Goal: Task Accomplishment & Management: Use online tool/utility

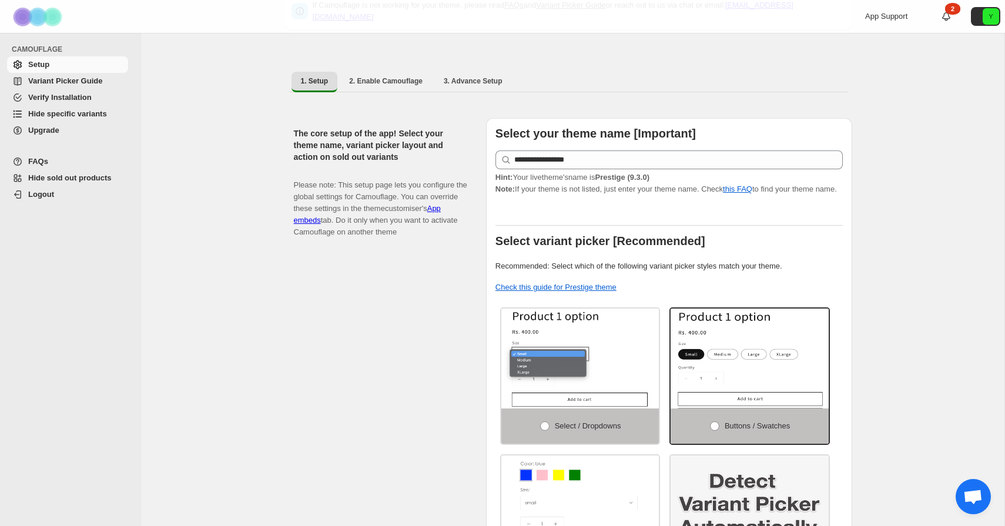
scroll to position [62, 0]
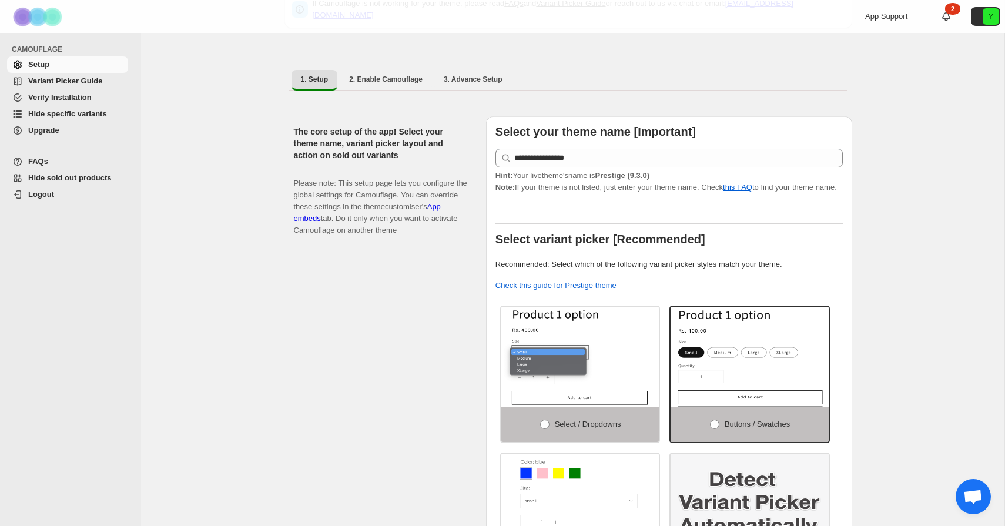
click at [92, 116] on span "Hide specific variants" at bounding box center [67, 113] width 79 height 9
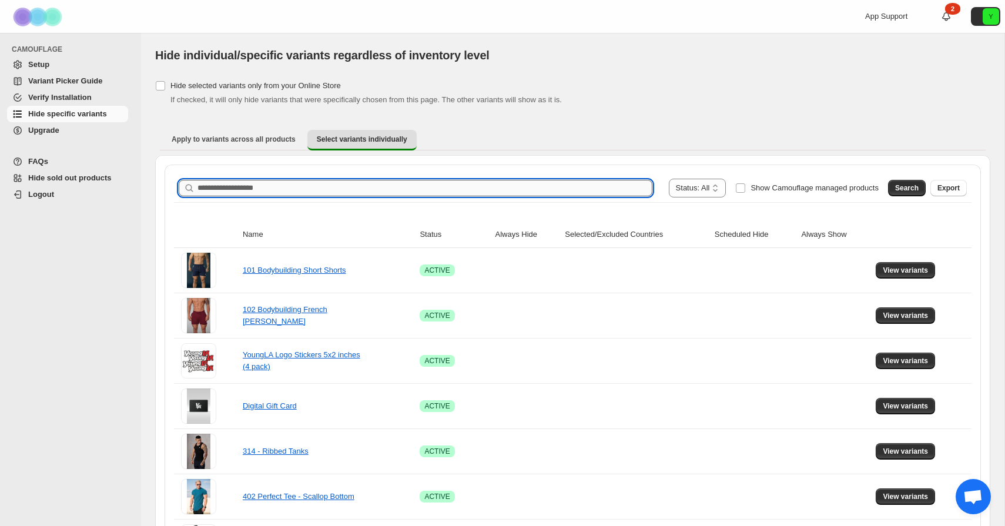
click at [260, 186] on input "Search product name" at bounding box center [425, 188] width 455 height 16
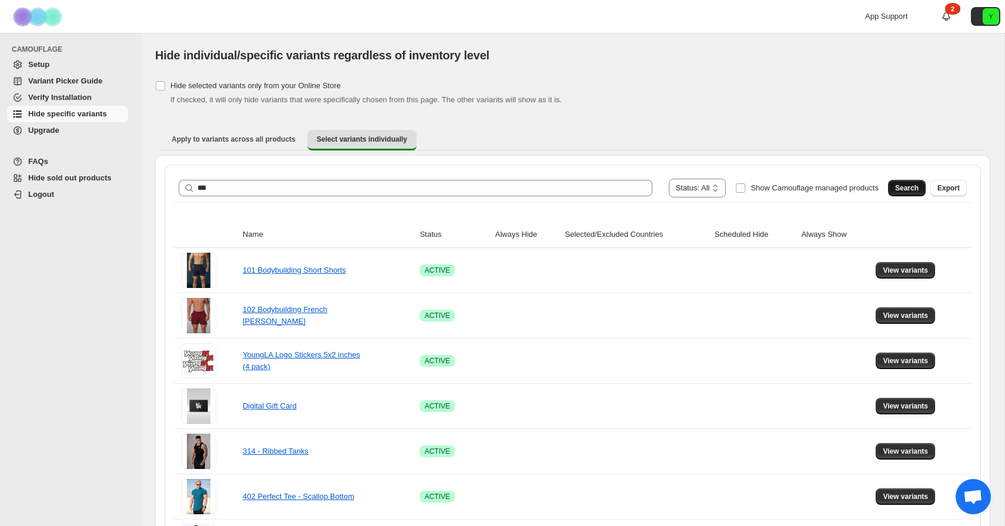
click at [894, 186] on button "Search" at bounding box center [907, 188] width 38 height 16
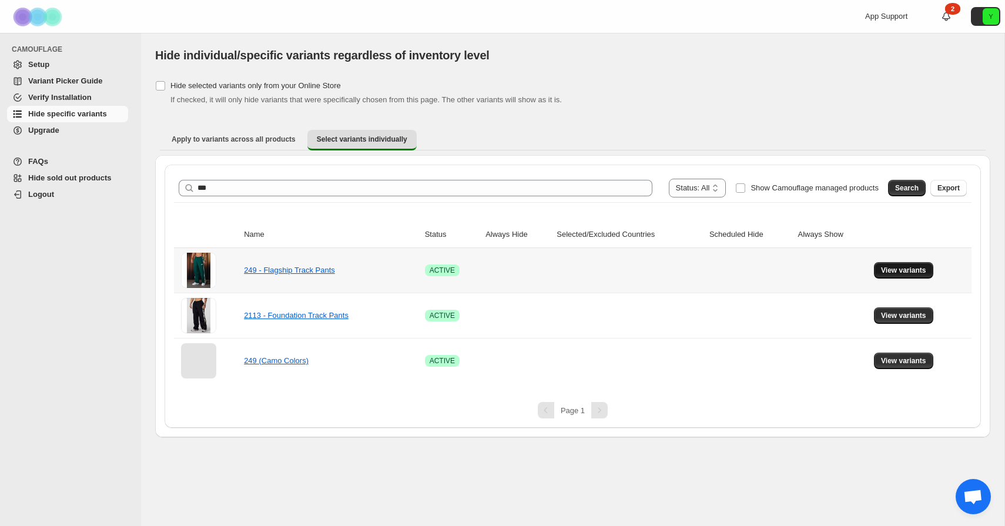
click at [908, 266] on span "View variants" at bounding box center [903, 270] width 45 height 9
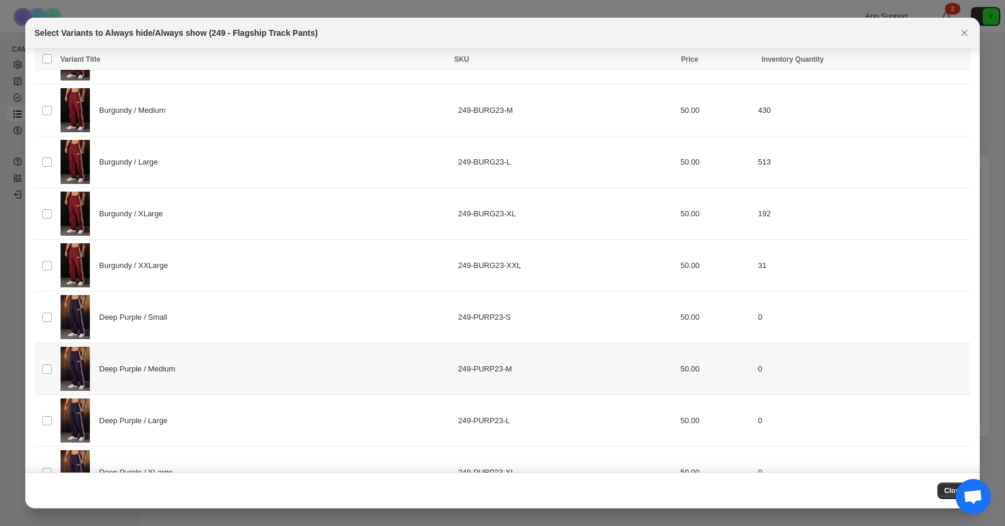
scroll to position [478, 0]
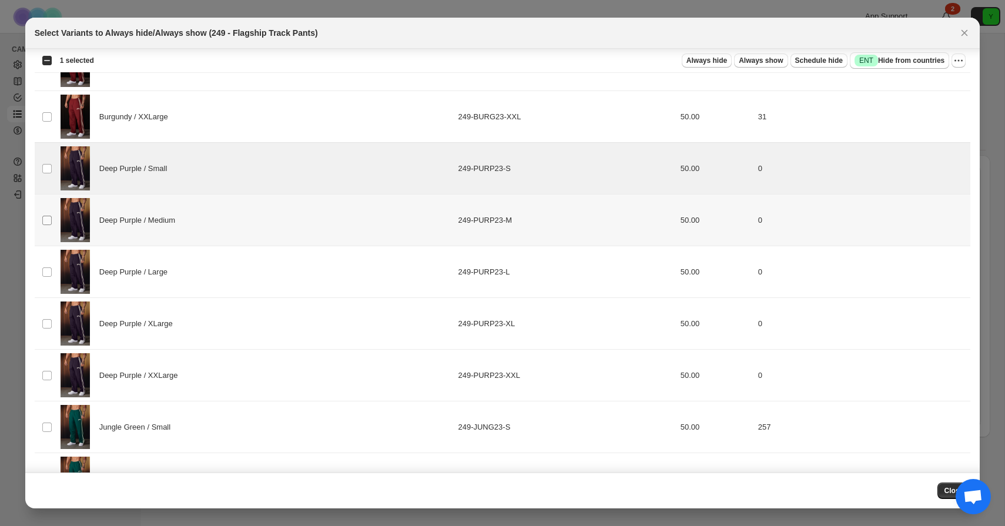
click at [49, 225] on span ":r6:" at bounding box center [47, 220] width 11 height 11
click at [49, 264] on td "Select product variant" at bounding box center [46, 272] width 22 height 52
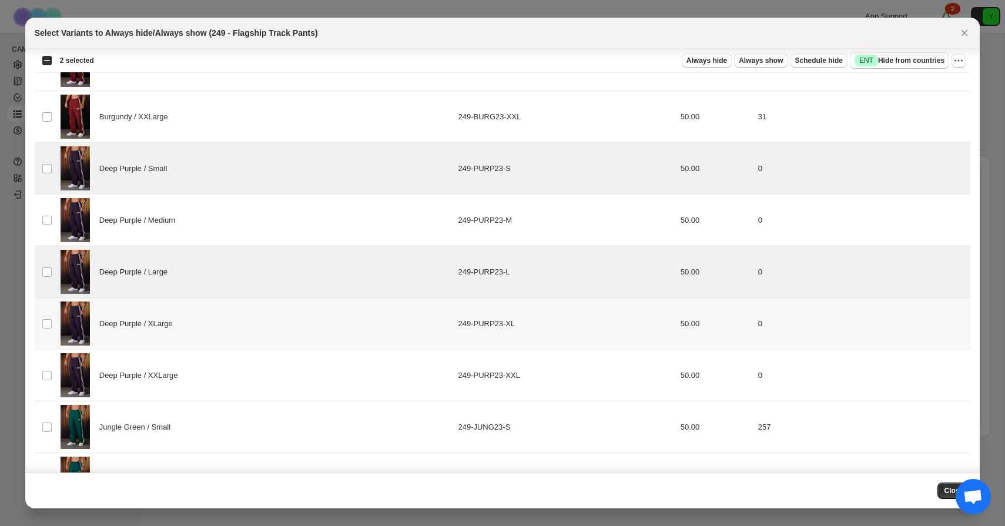
click at [46, 312] on td "Select product variant" at bounding box center [46, 324] width 22 height 52
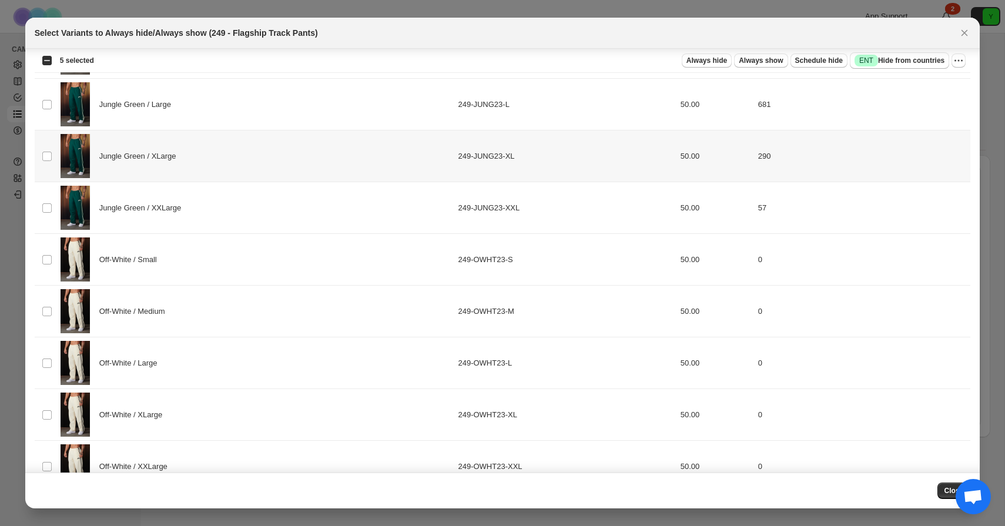
scroll to position [982, 0]
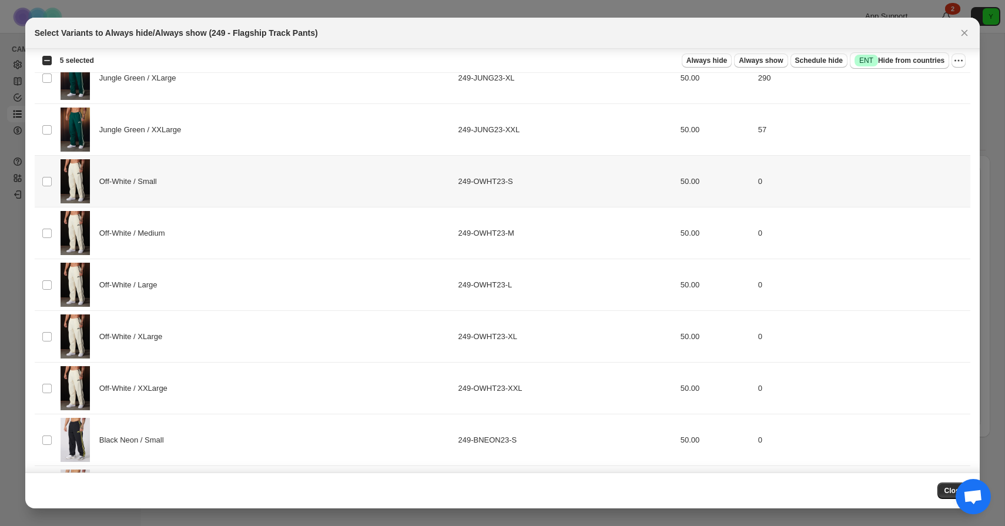
click at [45, 175] on td "Select product variant" at bounding box center [46, 182] width 22 height 52
click at [54, 238] on td "Select product variant" at bounding box center [46, 234] width 22 height 52
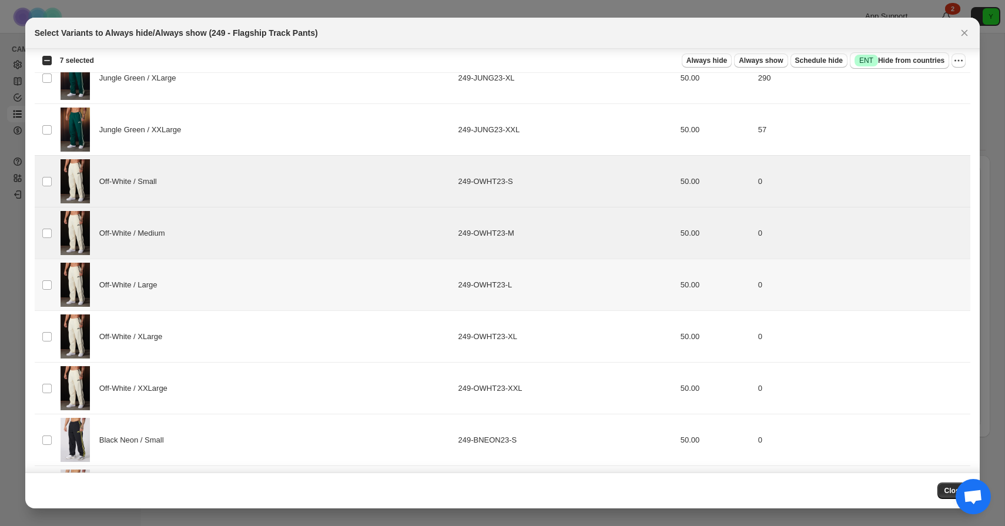
click at [55, 276] on td "Select product variant" at bounding box center [46, 285] width 22 height 52
click at [55, 339] on td "Select product variant" at bounding box center [46, 337] width 22 height 52
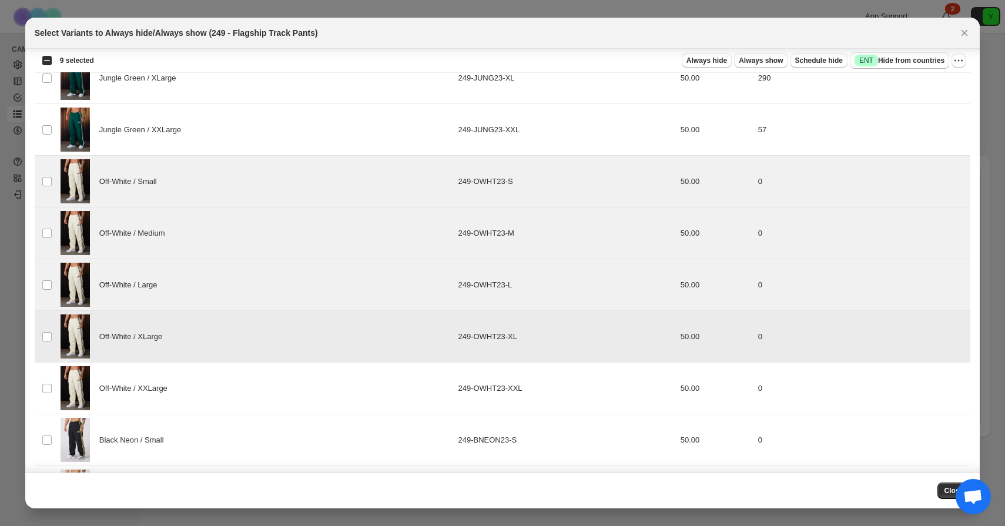
click at [55, 393] on td "Select product variant" at bounding box center [46, 389] width 22 height 52
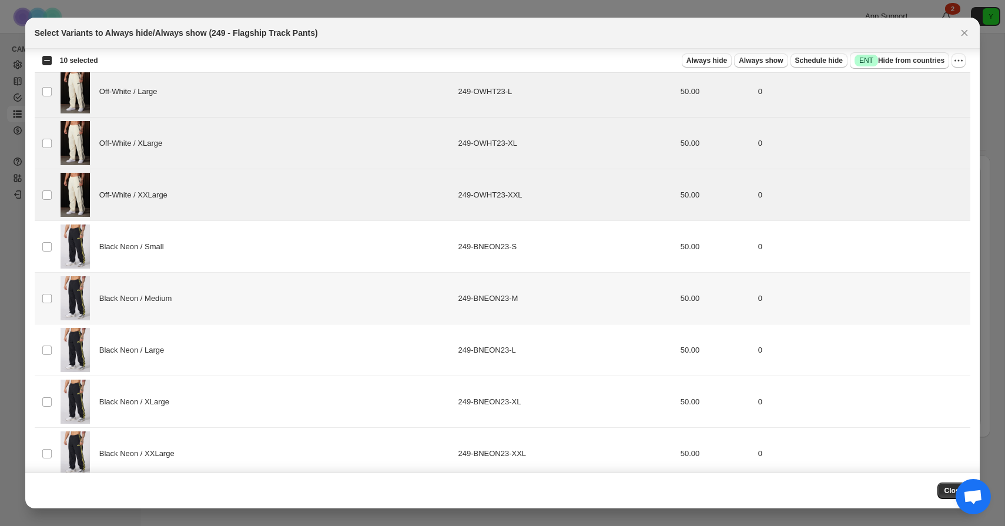
scroll to position [1180, 0]
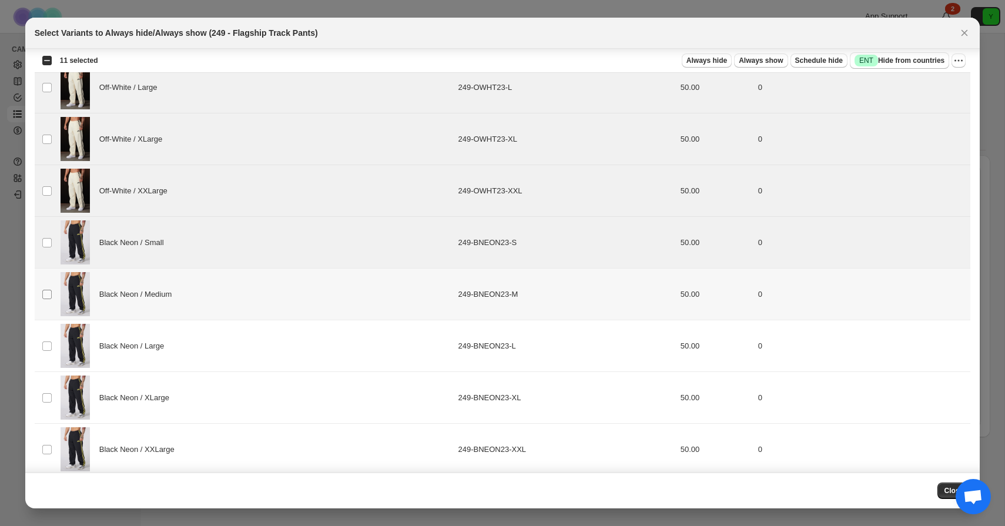
click at [51, 289] on span ":r6:" at bounding box center [47, 294] width 11 height 11
click at [39, 340] on td "Select product variant" at bounding box center [46, 346] width 22 height 52
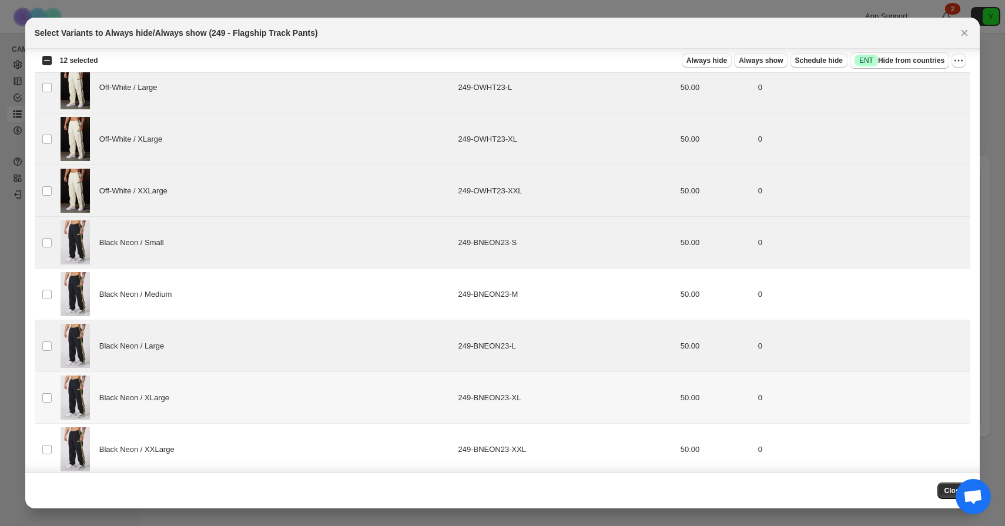
click at [43, 383] on td "Select product variant" at bounding box center [46, 398] width 22 height 52
click at [50, 277] on td "Select product variant" at bounding box center [46, 295] width 22 height 52
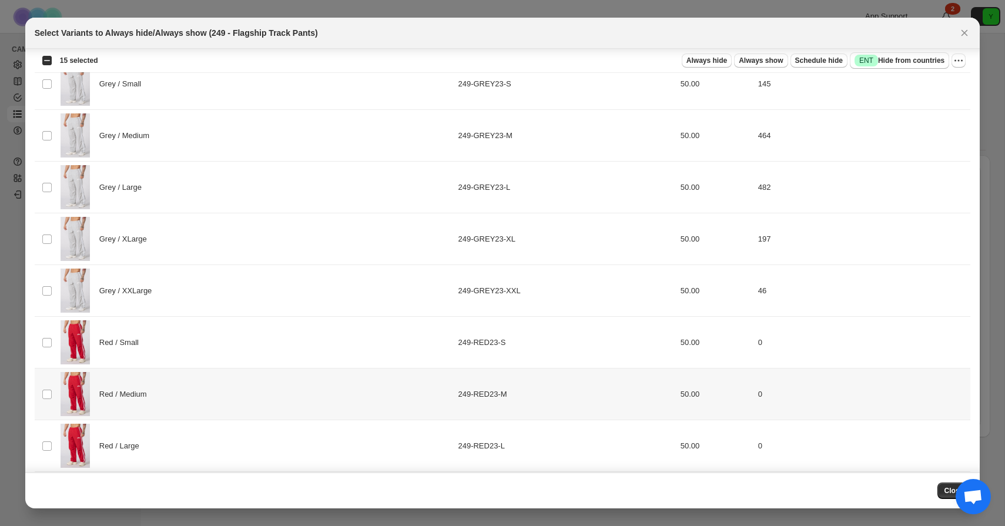
scroll to position [2151, 0]
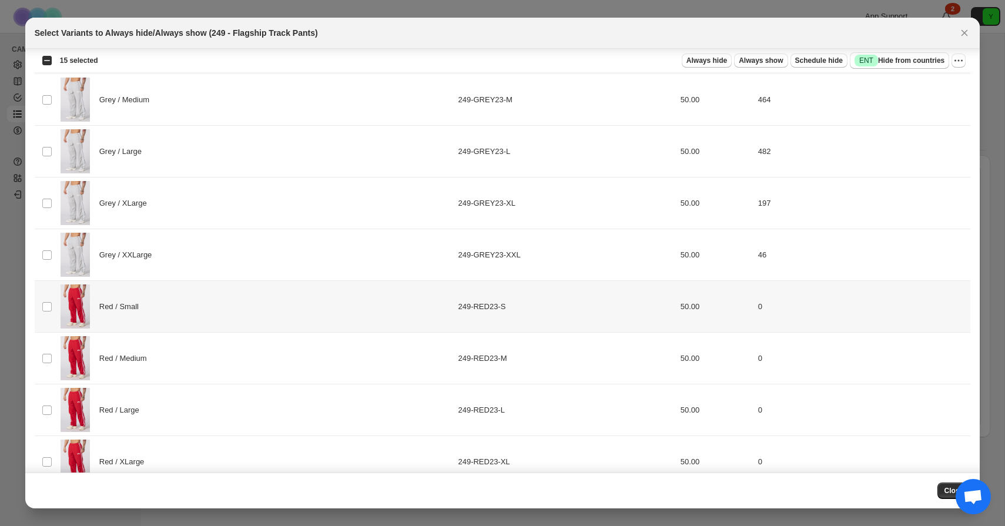
click at [52, 310] on td "Select product variant" at bounding box center [46, 307] width 22 height 52
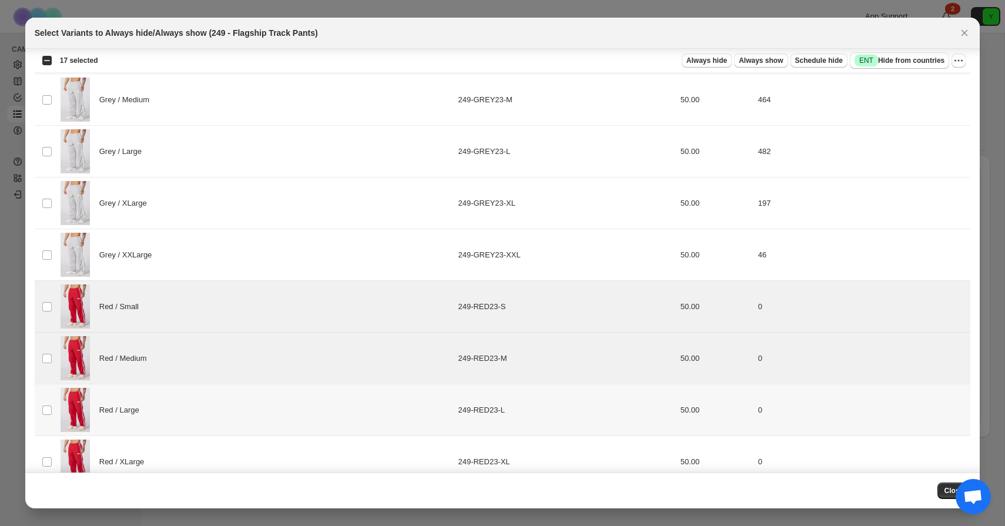
click at [50, 422] on td "Select product variant" at bounding box center [46, 411] width 22 height 52
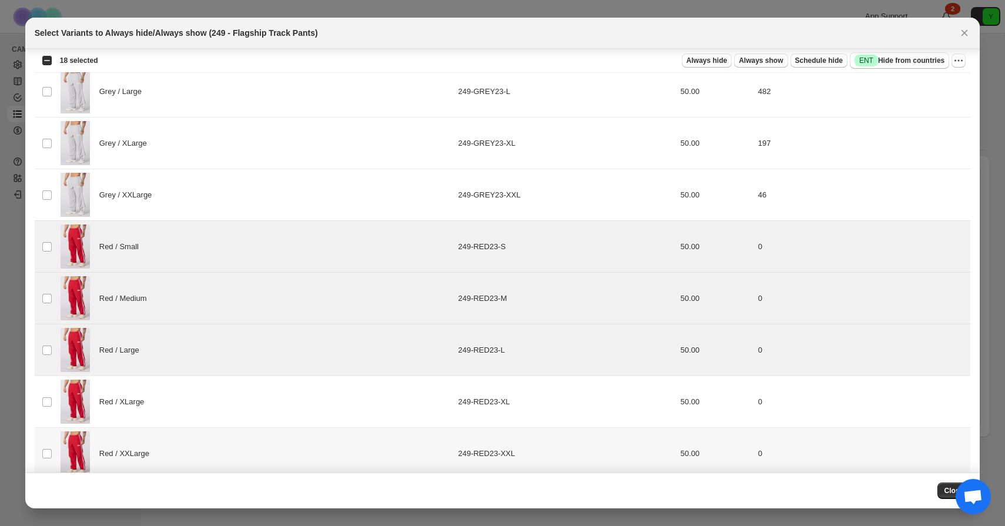
scroll to position [2249, 0]
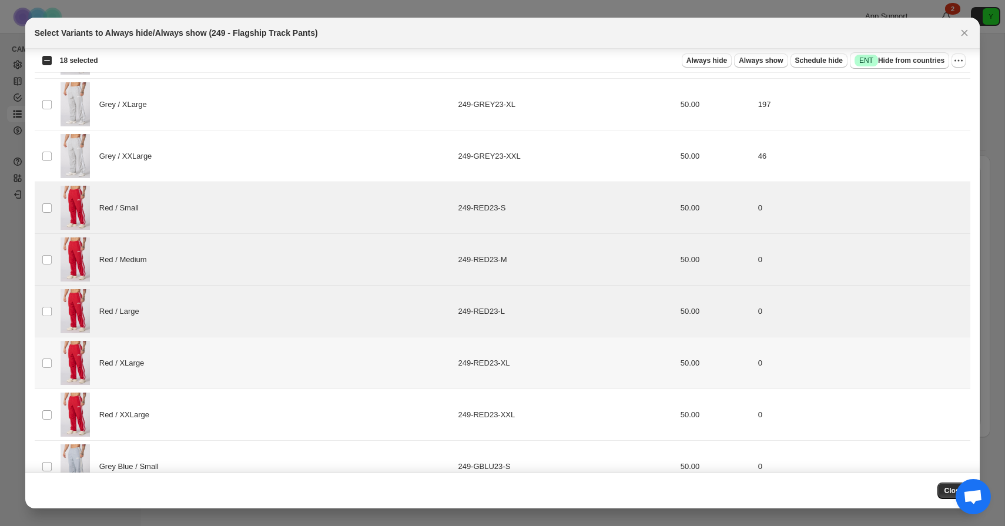
click at [51, 379] on td "Select product variant" at bounding box center [46, 363] width 22 height 52
click at [51, 408] on td "Select product variant" at bounding box center [46, 415] width 22 height 52
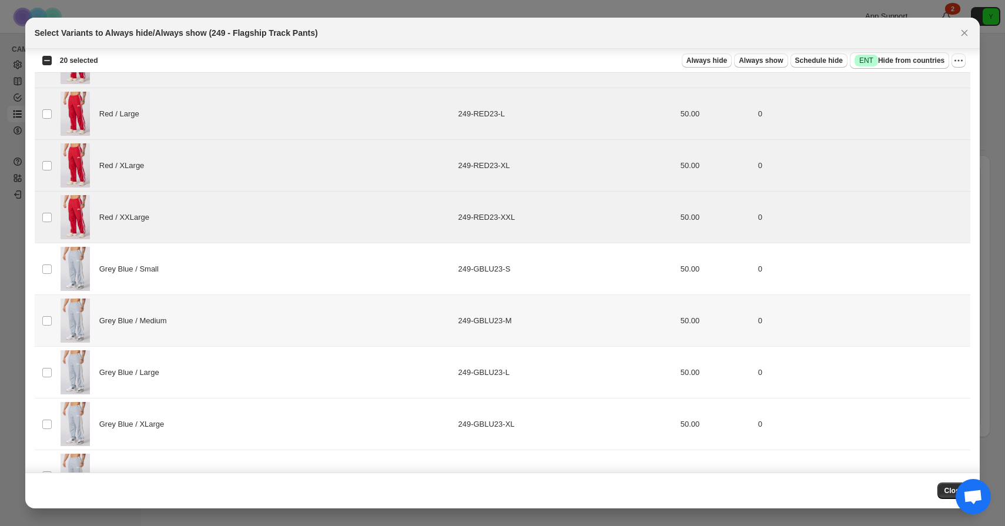
scroll to position [2475, 0]
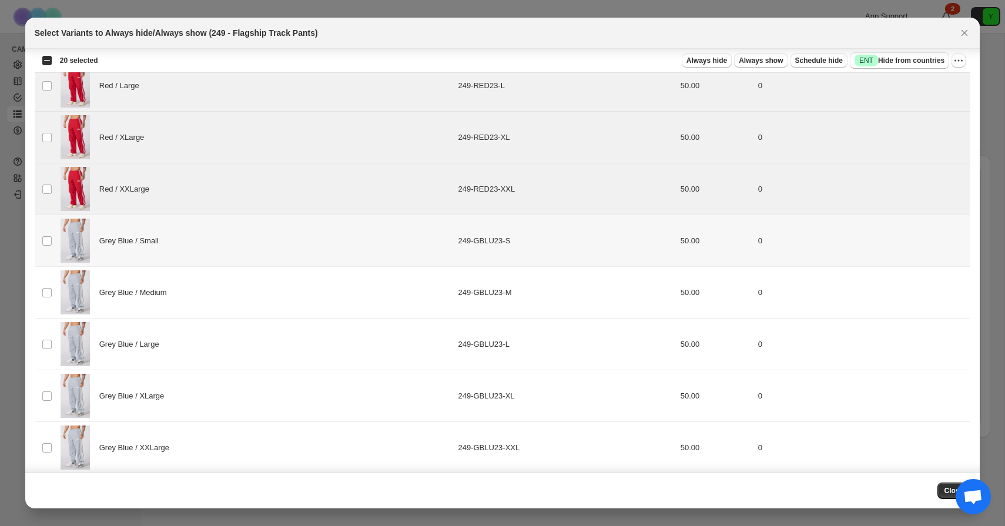
click at [48, 257] on td "Select product variant" at bounding box center [46, 241] width 22 height 52
click at [46, 298] on td "Select product variant" at bounding box center [46, 293] width 22 height 52
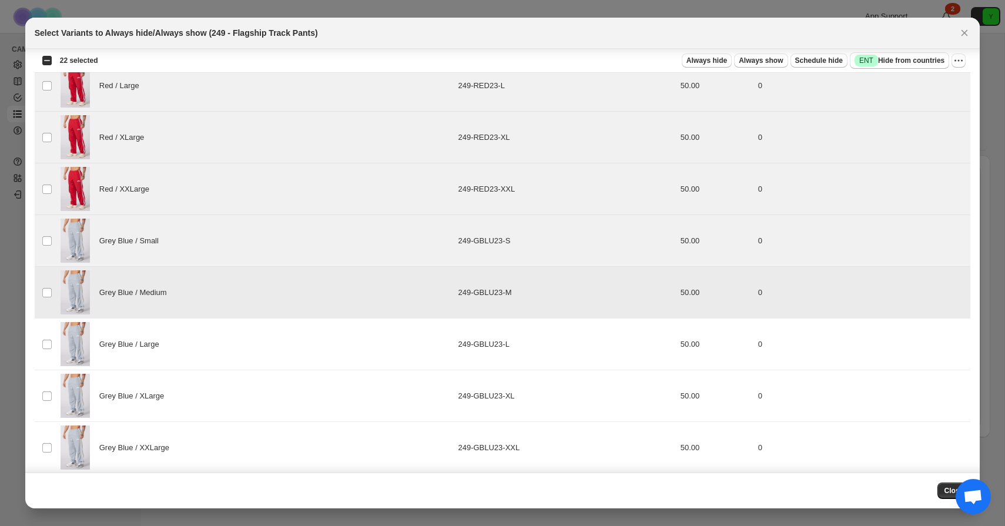
click at [49, 335] on td "Select product variant" at bounding box center [46, 345] width 22 height 52
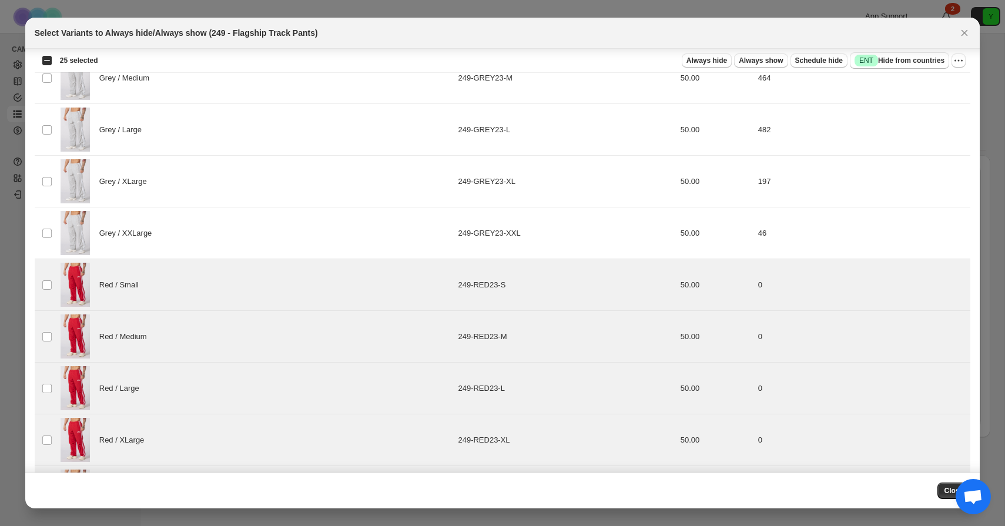
scroll to position [2485, 0]
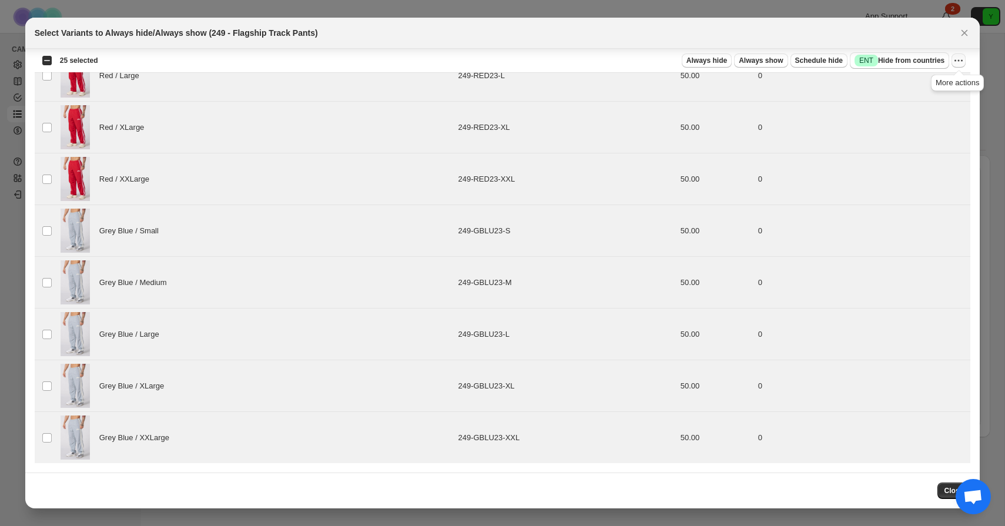
click at [955, 58] on icon "More actions" at bounding box center [959, 61] width 12 height 12
click at [696, 57] on span "Always hide" at bounding box center [707, 60] width 41 height 9
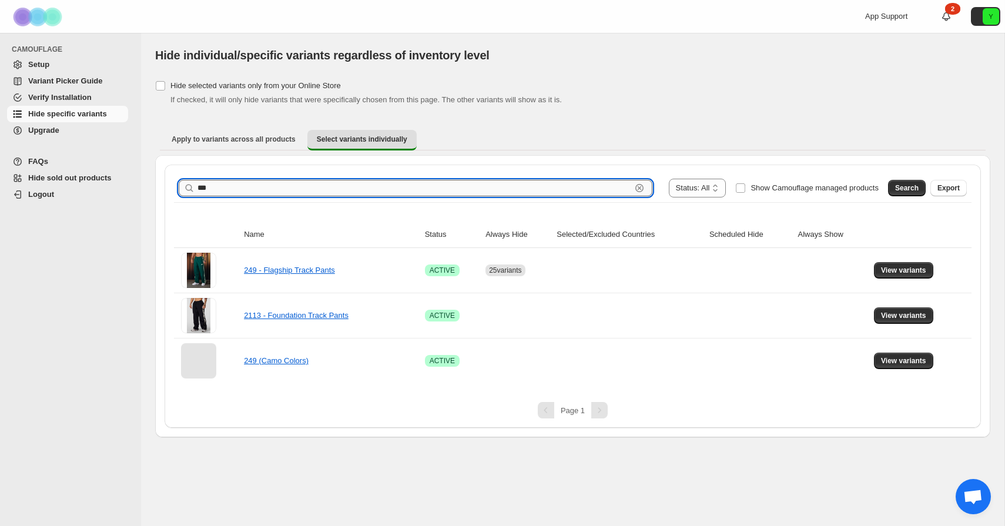
click at [403, 186] on input "***" at bounding box center [415, 188] width 434 height 16
type input "***"
click at [905, 186] on span "Search" at bounding box center [907, 187] width 24 height 9
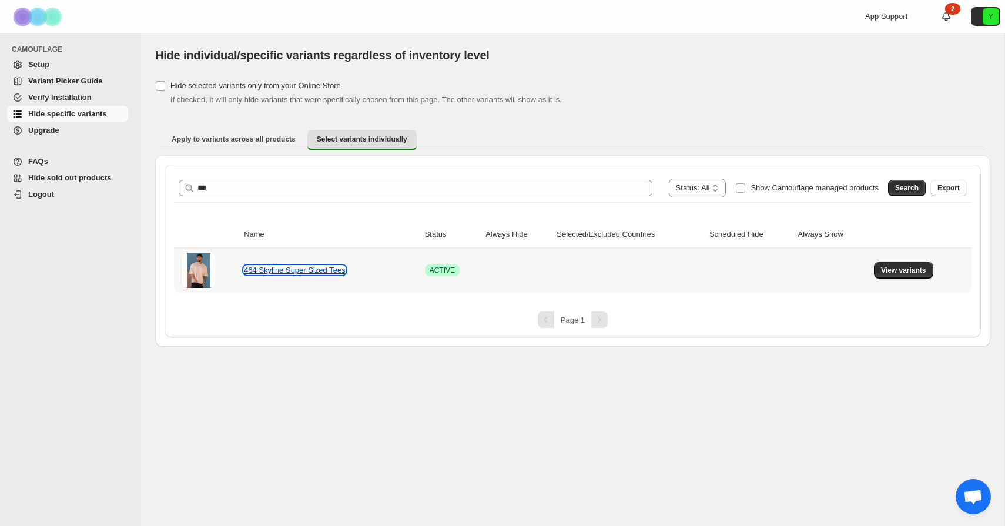
click at [309, 272] on link "464 Skyline Super Sized Tees" at bounding box center [294, 270] width 101 height 9
click at [899, 265] on button "View variants" at bounding box center [903, 270] width 59 height 16
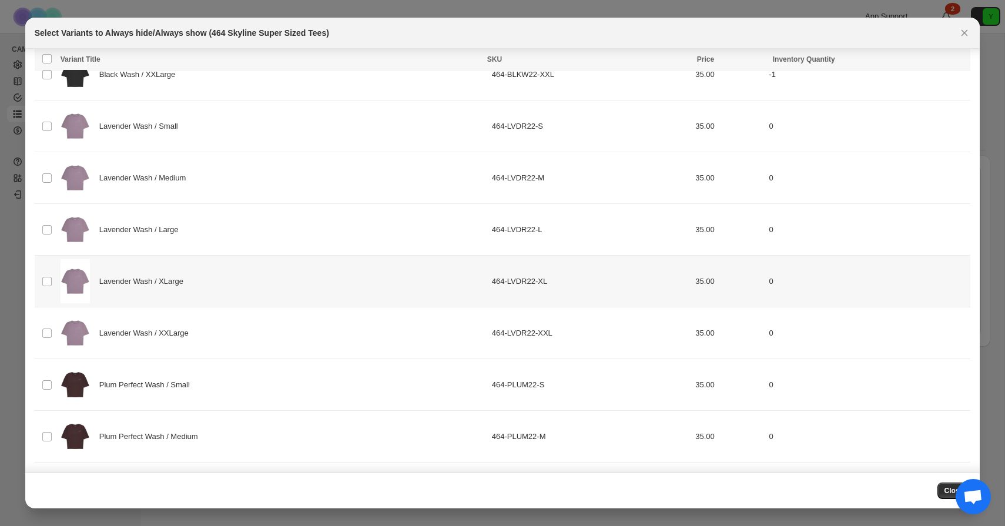
scroll to position [282, 0]
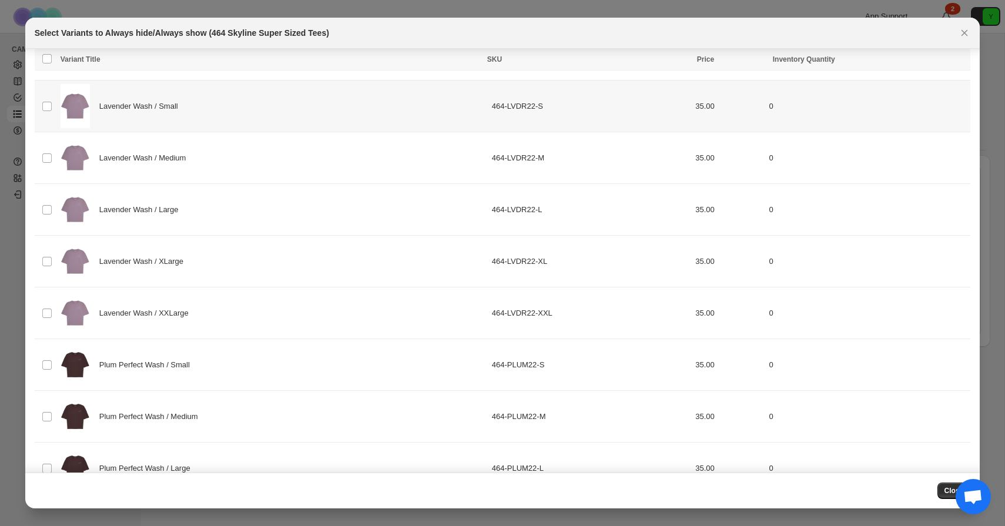
click at [48, 112] on td "Select product variant" at bounding box center [46, 107] width 22 height 52
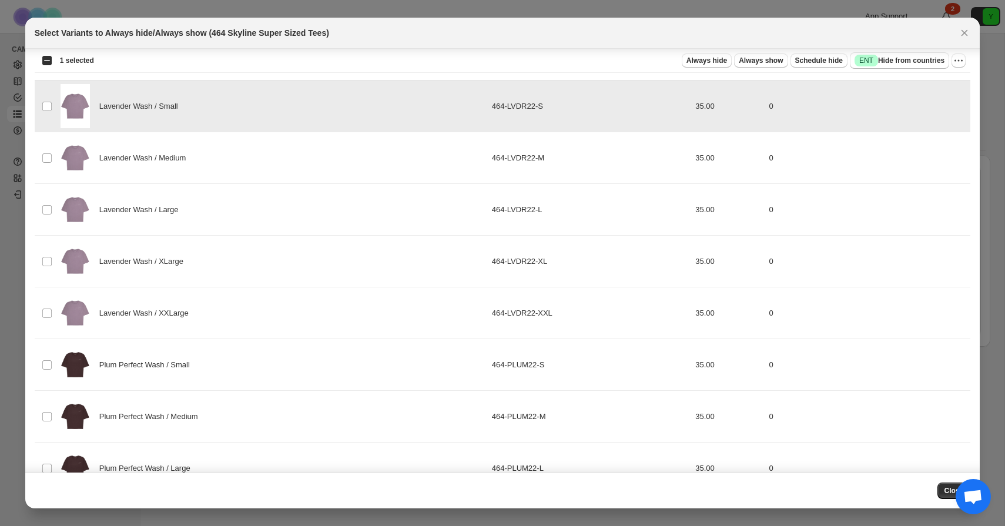
click at [45, 147] on td "Select product variant" at bounding box center [46, 158] width 22 height 52
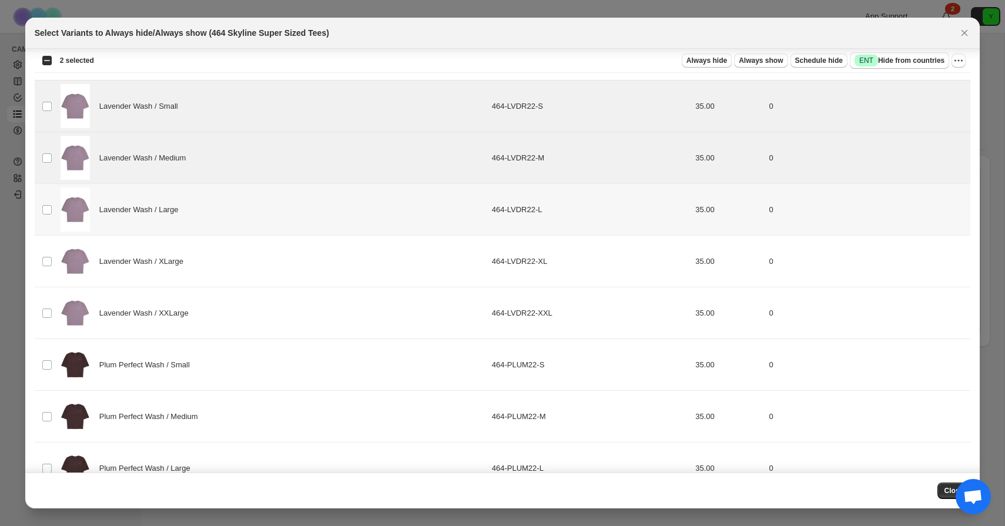
click at [44, 195] on td "Select product variant" at bounding box center [46, 210] width 22 height 52
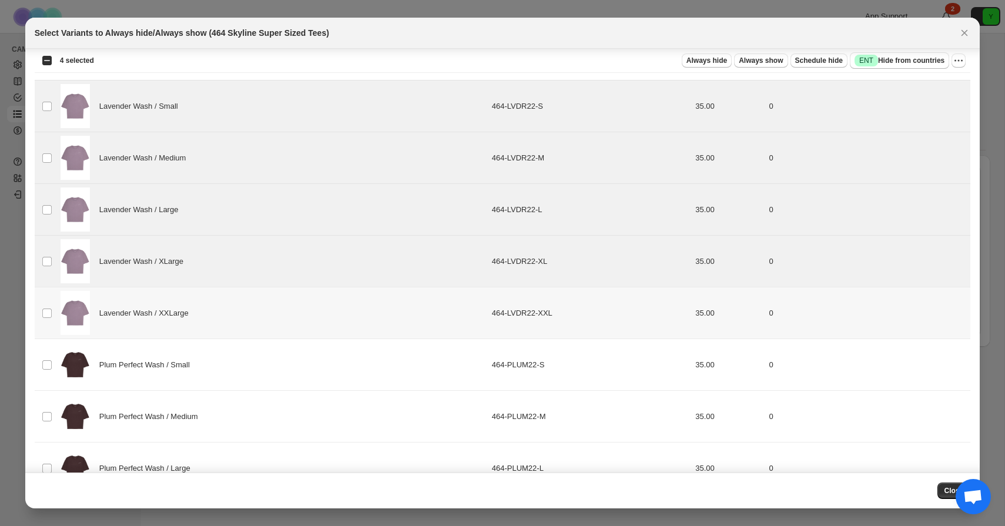
click at [41, 303] on td "Select product variant" at bounding box center [46, 314] width 22 height 52
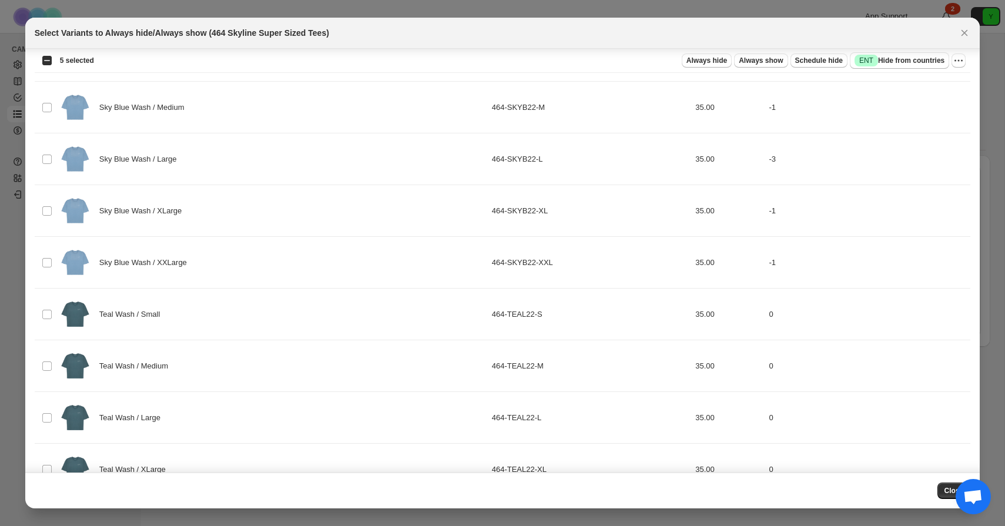
scroll to position [1109, 0]
click at [51, 322] on td "Select product variant" at bounding box center [46, 314] width 22 height 52
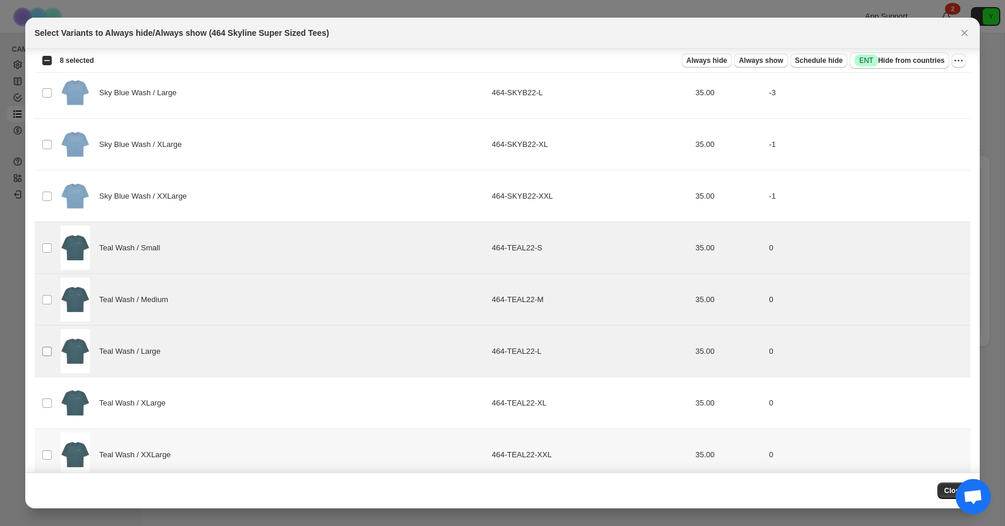
scroll to position [1203, 0]
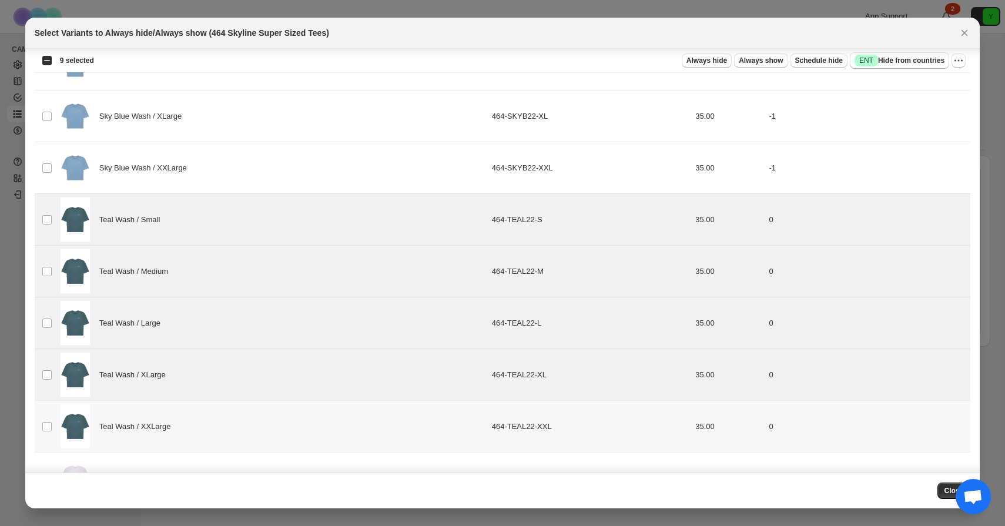
click at [51, 416] on td "Select product variant" at bounding box center [46, 427] width 22 height 52
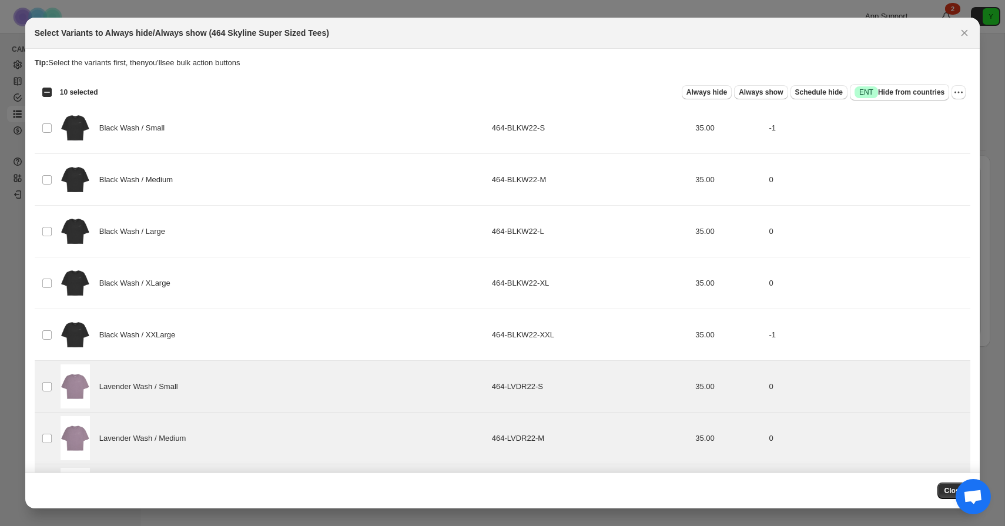
scroll to position [0, 0]
click at [703, 92] on span "Always hide" at bounding box center [707, 93] width 41 height 9
